Goal: Navigation & Orientation: Find specific page/section

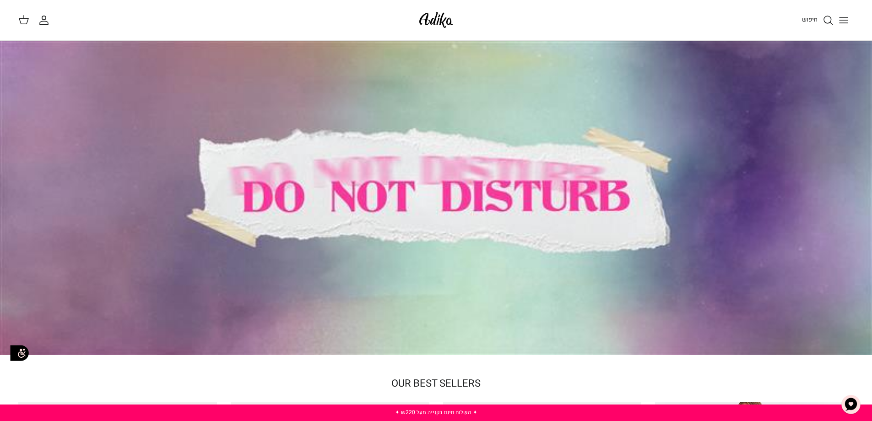
click at [842, 23] on line "Toggle menu" at bounding box center [843, 23] width 8 height 0
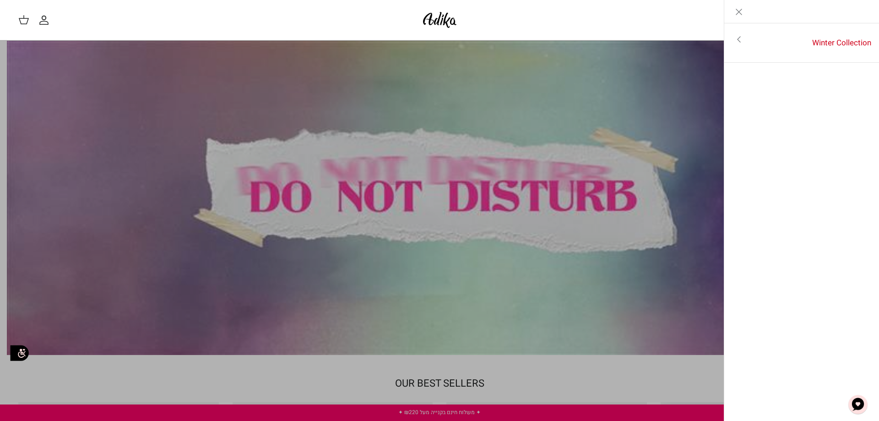
click at [737, 15] on icon "Close" at bounding box center [738, 11] width 11 height 11
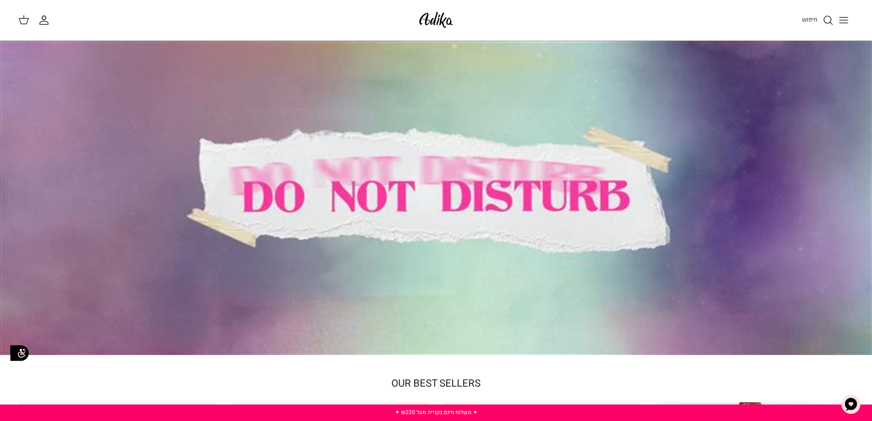
click at [811, 17] on span "חיפוש" at bounding box center [810, 19] width 16 height 9
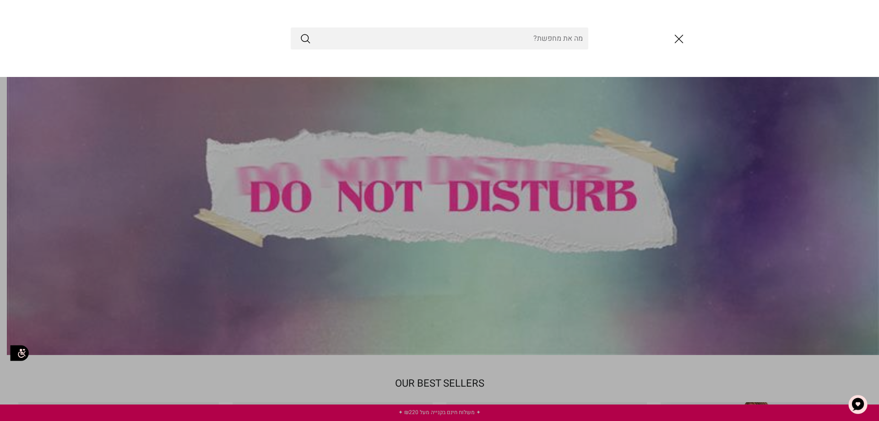
click at [676, 37] on line "סגור" at bounding box center [679, 39] width 8 height 8
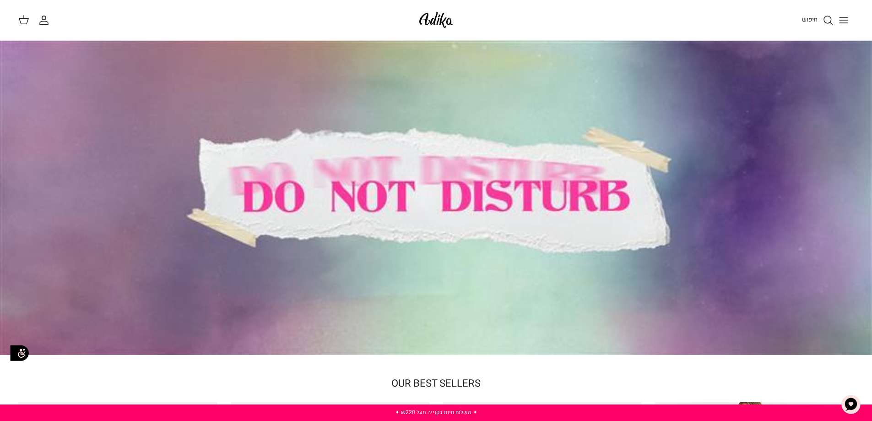
click at [841, 21] on icon "Toggle menu" at bounding box center [843, 20] width 11 height 11
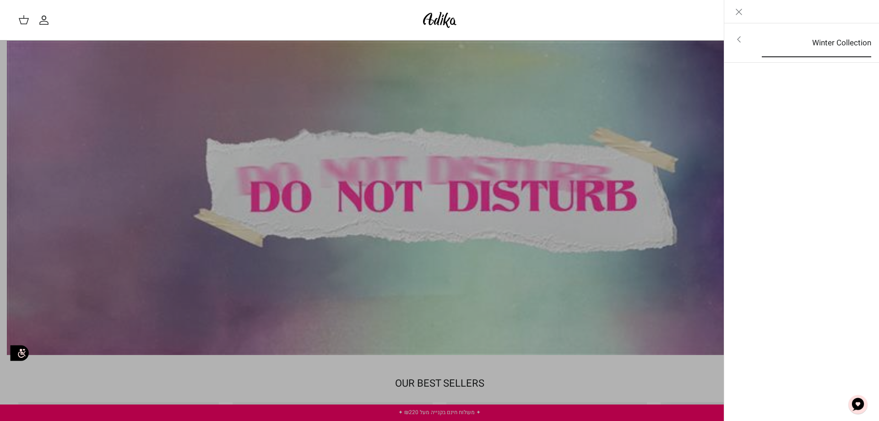
click at [837, 32] on link "Winter Collection" at bounding box center [816, 43] width 126 height 28
click at [836, 40] on link "לכל הפריטים" at bounding box center [802, 40] width 146 height 23
